Goal: Task Accomplishment & Management: Manage account settings

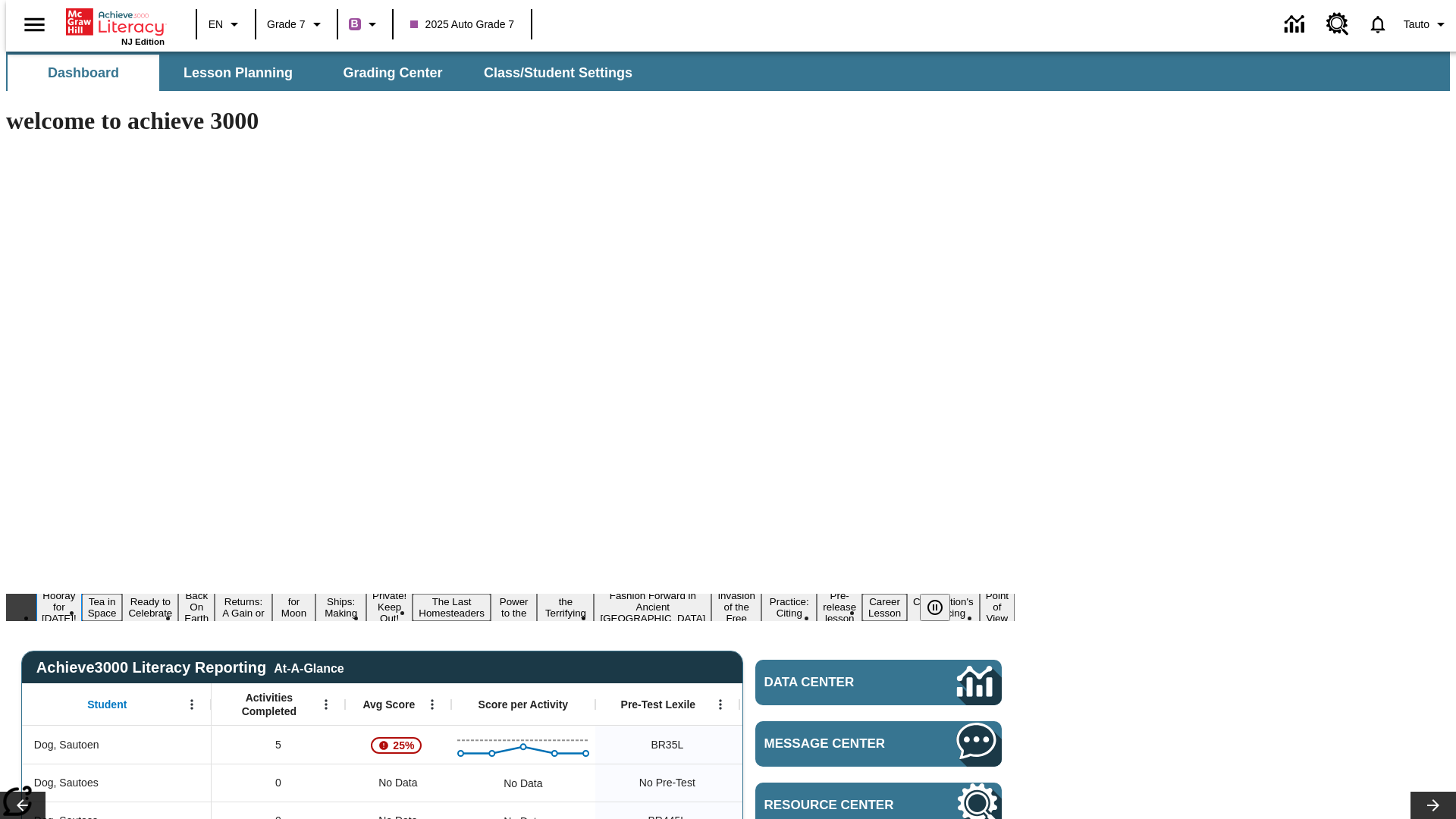
click at [82, 588] on button "Hooray for Constitution Day!" at bounding box center [59, 607] width 45 height 37
click at [941, 598] on icon "Pause" at bounding box center [935, 608] width 18 height 18
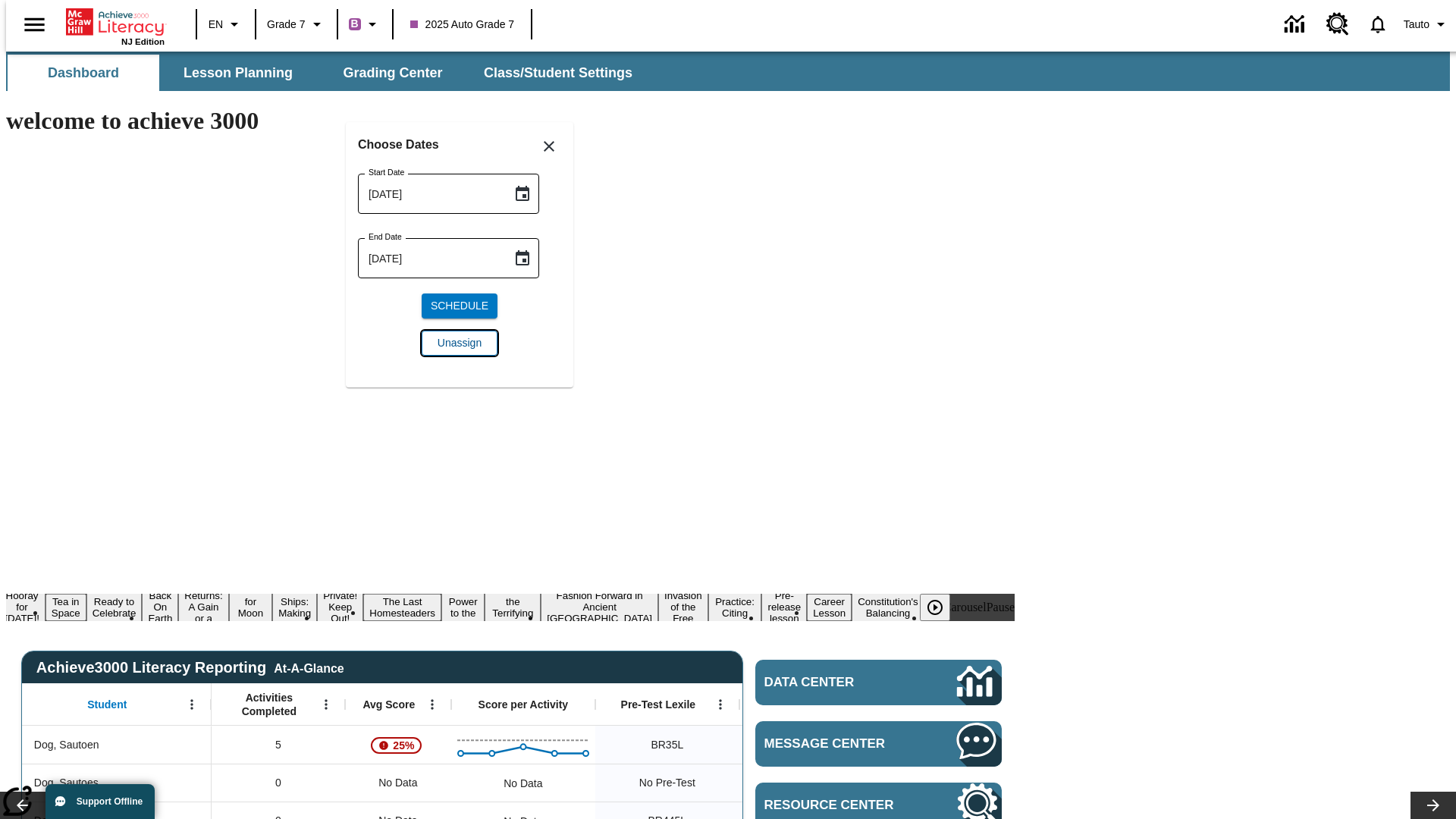
click at [460, 343] on span "Unassign" at bounding box center [460, 343] width 44 height 16
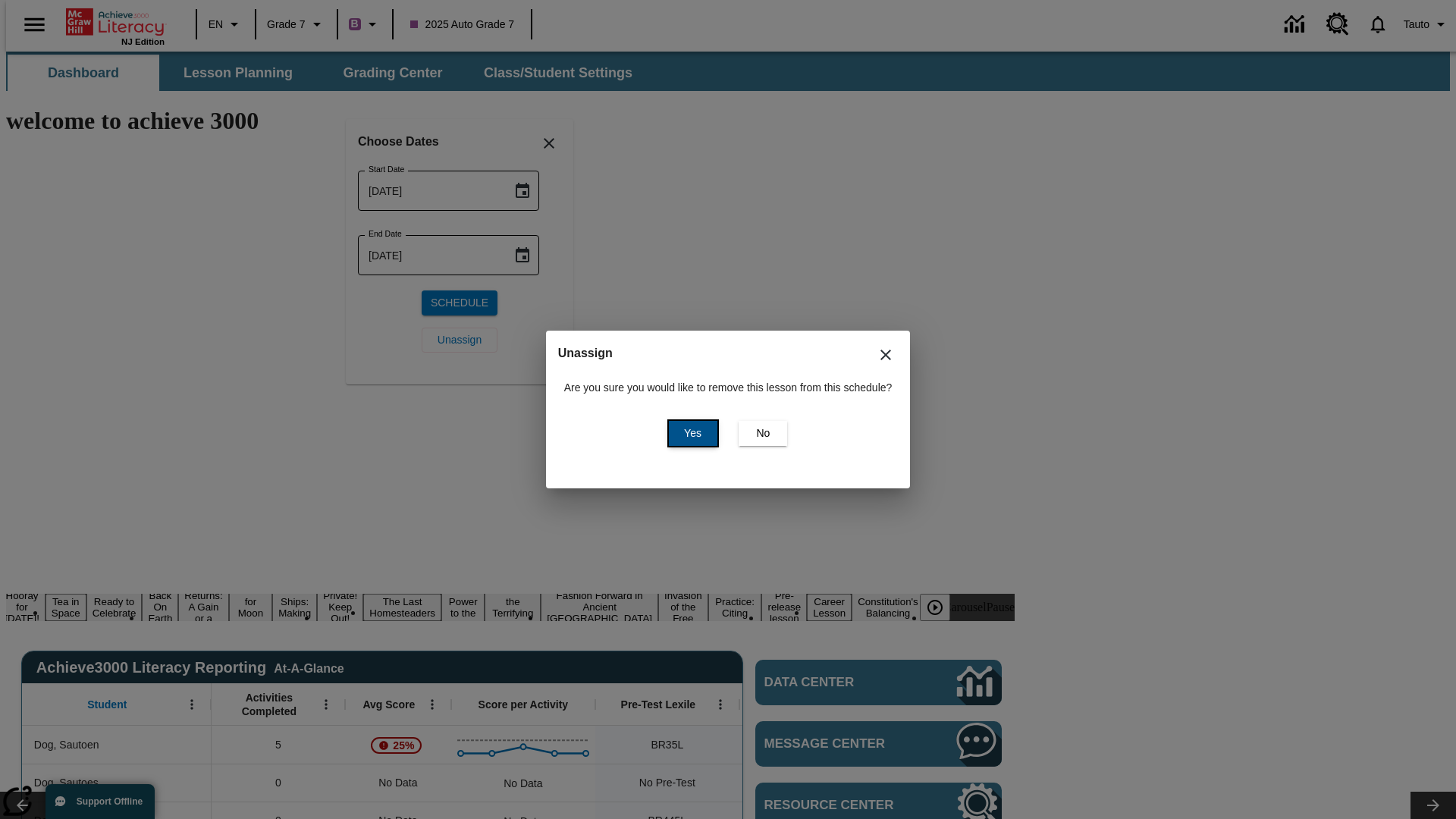
click at [690, 433] on span "Yes" at bounding box center [692, 433] width 17 height 16
